Goal: Task Accomplishment & Management: Manage account settings

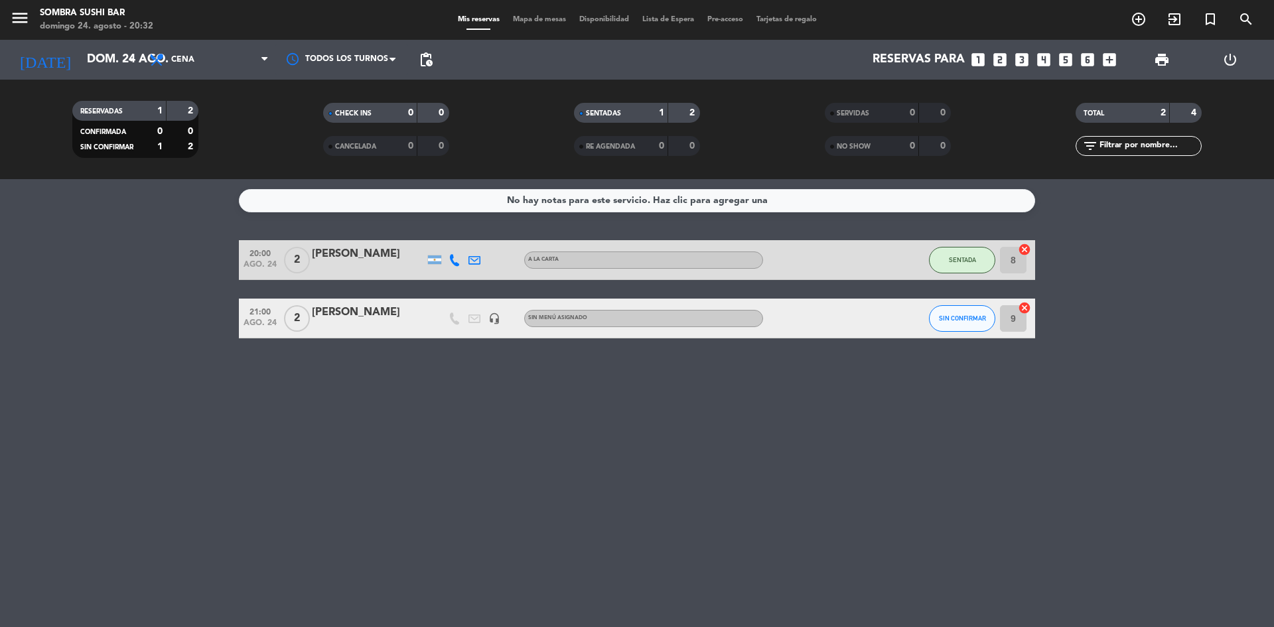
click at [1228, 53] on icon "power_settings_new" at bounding box center [1230, 60] width 16 height 16
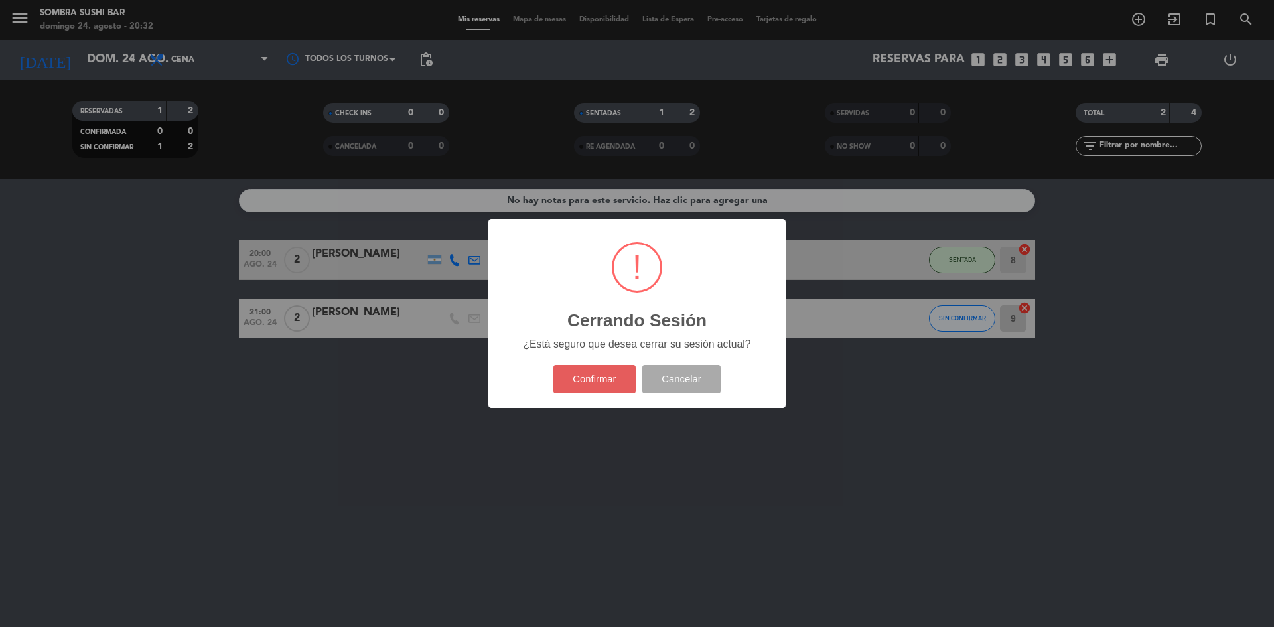
click at [571, 389] on button "Confirmar" at bounding box center [594, 379] width 83 height 29
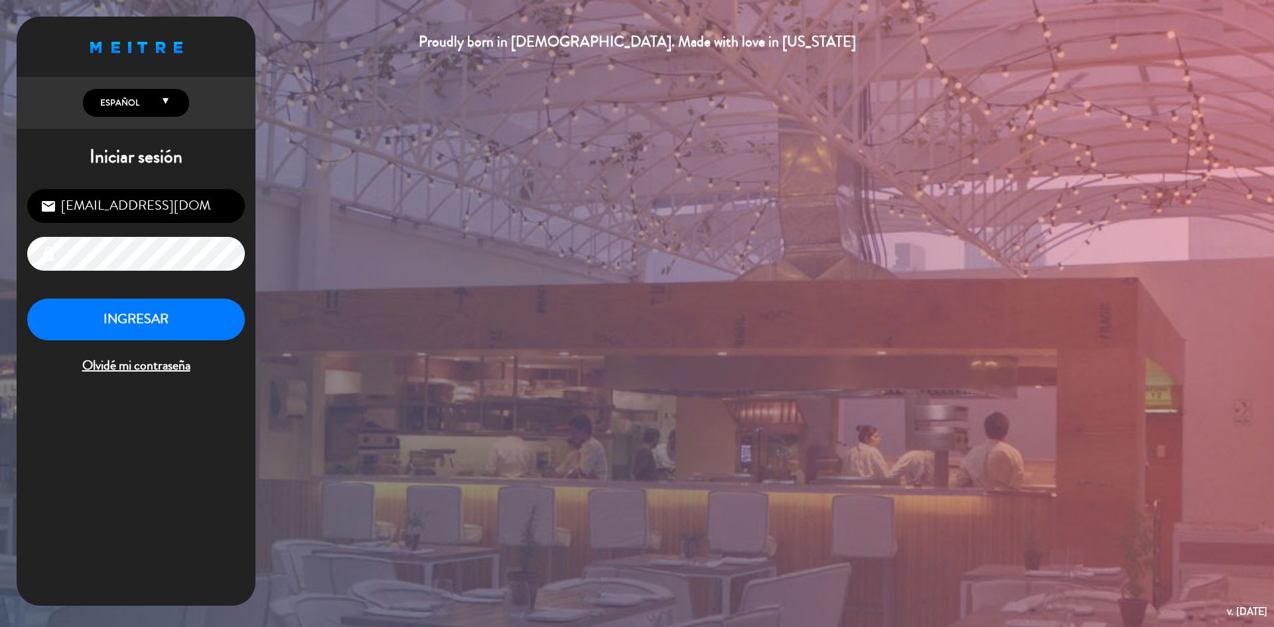
click at [125, 205] on input "[EMAIL_ADDRESS][DOMAIN_NAME]" at bounding box center [136, 206] width 218 height 34
type input "[EMAIL_ADDRESS][DOMAIN_NAME]"
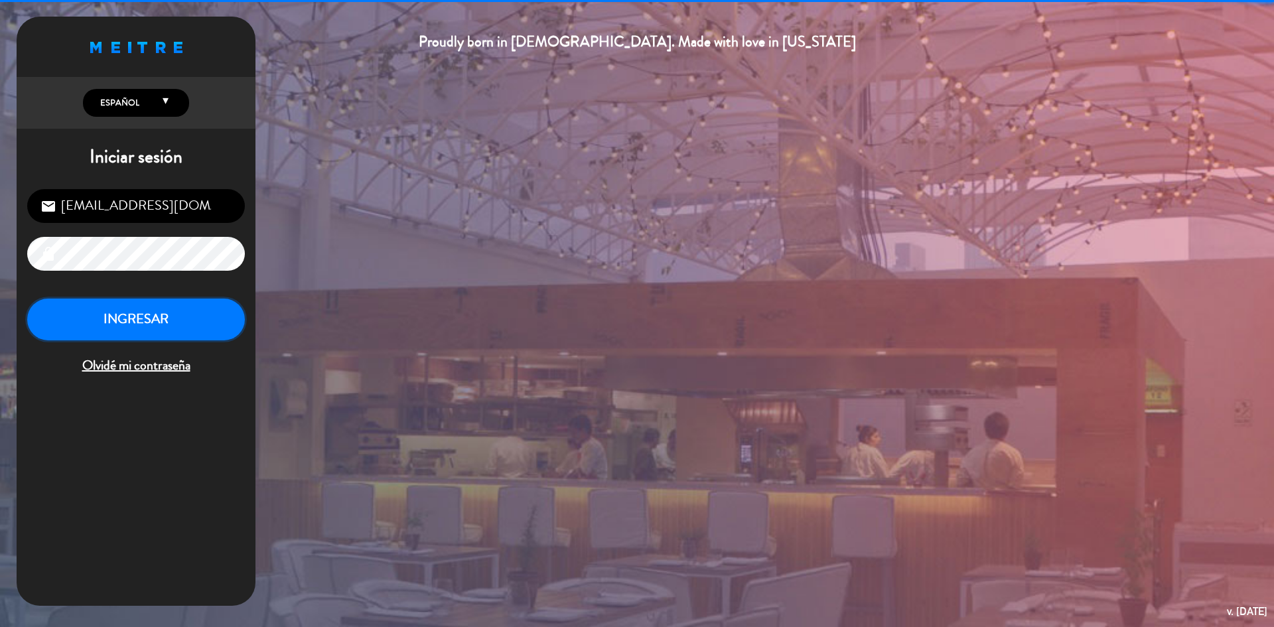
click at [144, 317] on button "INGRESAR" at bounding box center [136, 320] width 218 height 42
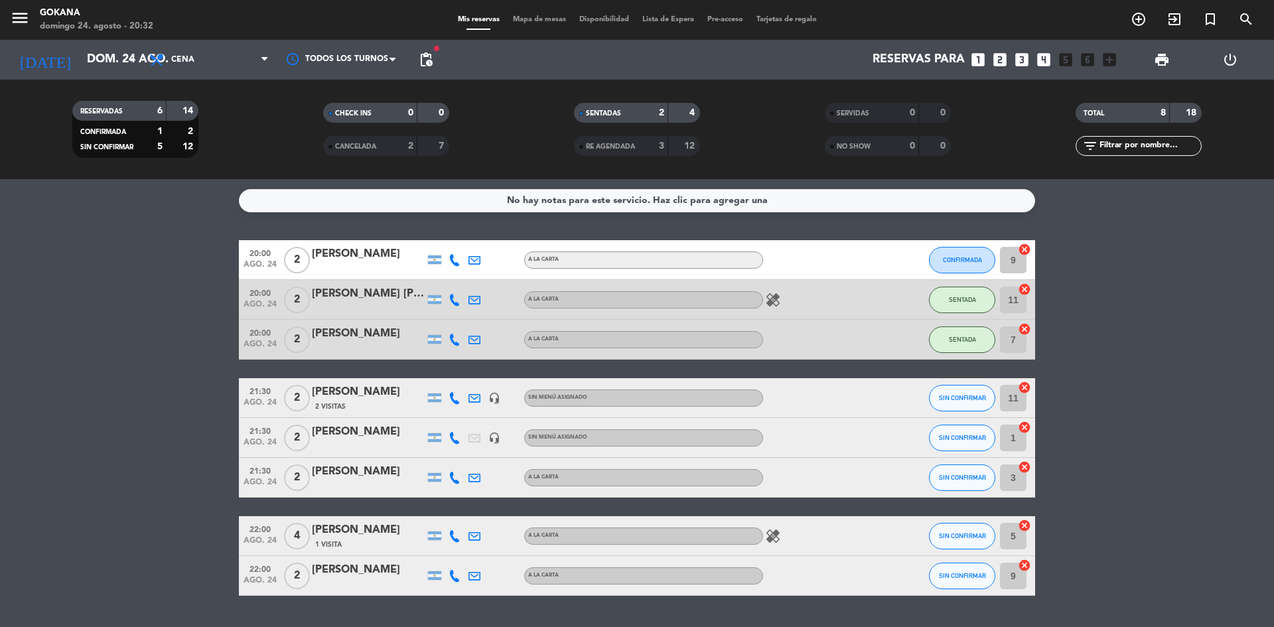
click at [444, 52] on div "Reservas para looks_one looks_two looks_3 looks_4 looks_5 looks_6 add_box" at bounding box center [781, 60] width 684 height 40
click at [432, 57] on span "pending_actions" at bounding box center [426, 60] width 16 height 16
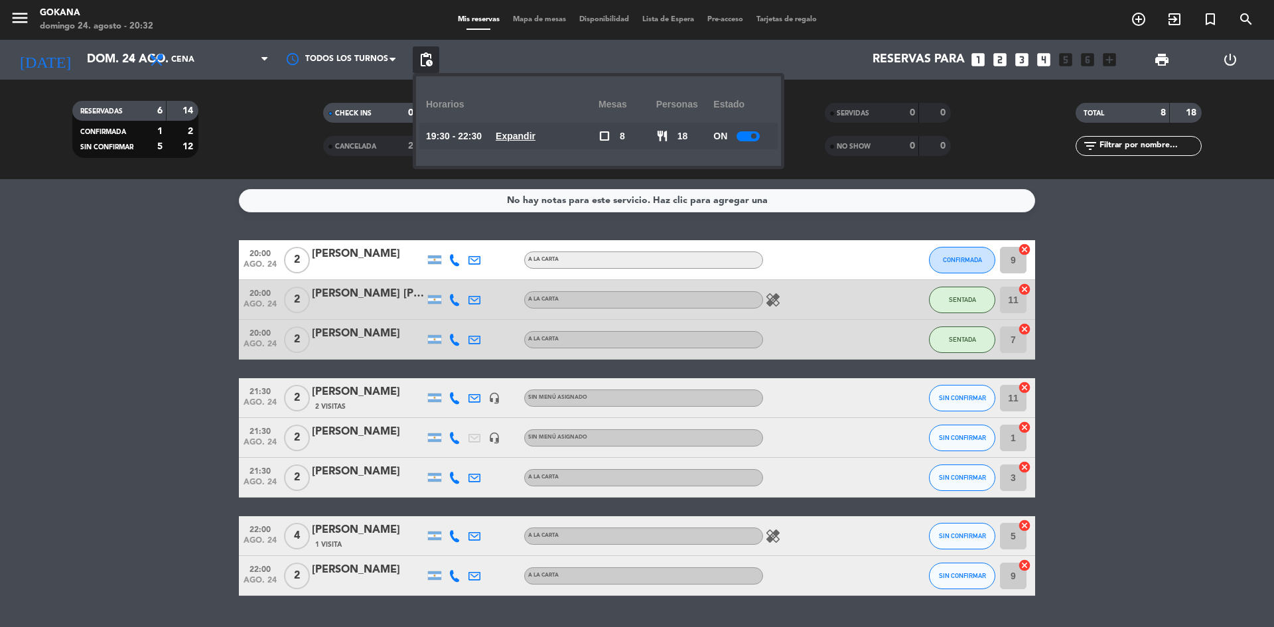
click at [531, 131] on u "Expandir" at bounding box center [516, 136] width 40 height 11
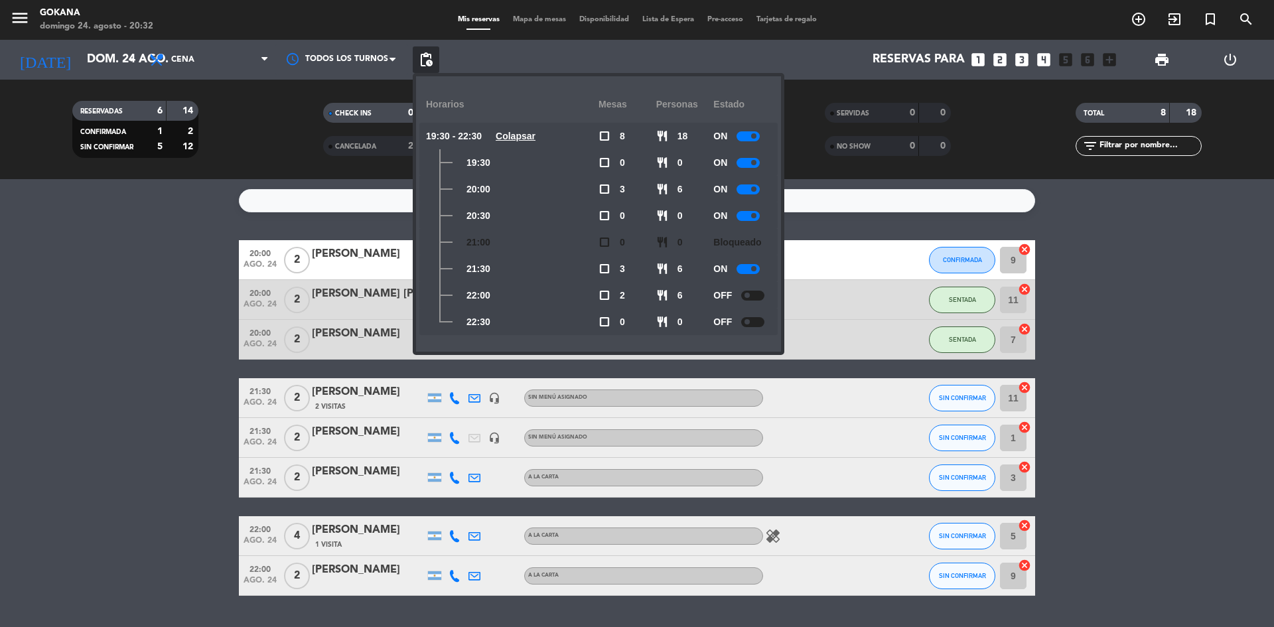
click at [780, 310] on div "Horarios Mesas personas Estado 19:30 - 22:30 Colapsar check_box_outline_blank 8…" at bounding box center [598, 213] width 365 height 275
click at [769, 297] on div "OFF" at bounding box center [742, 295] width 58 height 27
click at [760, 297] on div at bounding box center [752, 296] width 23 height 10
click at [756, 324] on div at bounding box center [752, 322] width 23 height 10
click at [426, 58] on span "pending_actions" at bounding box center [426, 60] width 16 height 16
